Goal: Navigation & Orientation: Find specific page/section

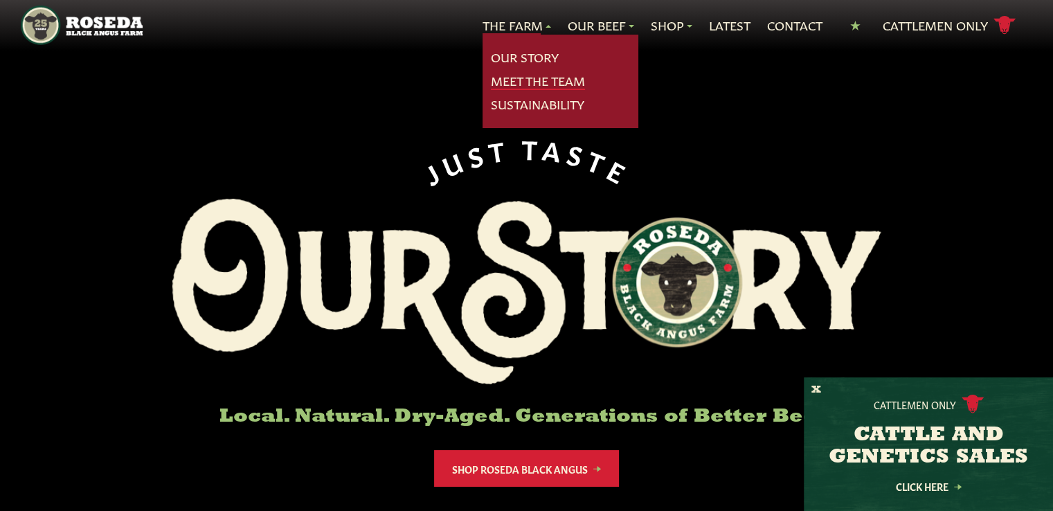
click at [533, 78] on link "Meet The Team" at bounding box center [538, 81] width 94 height 18
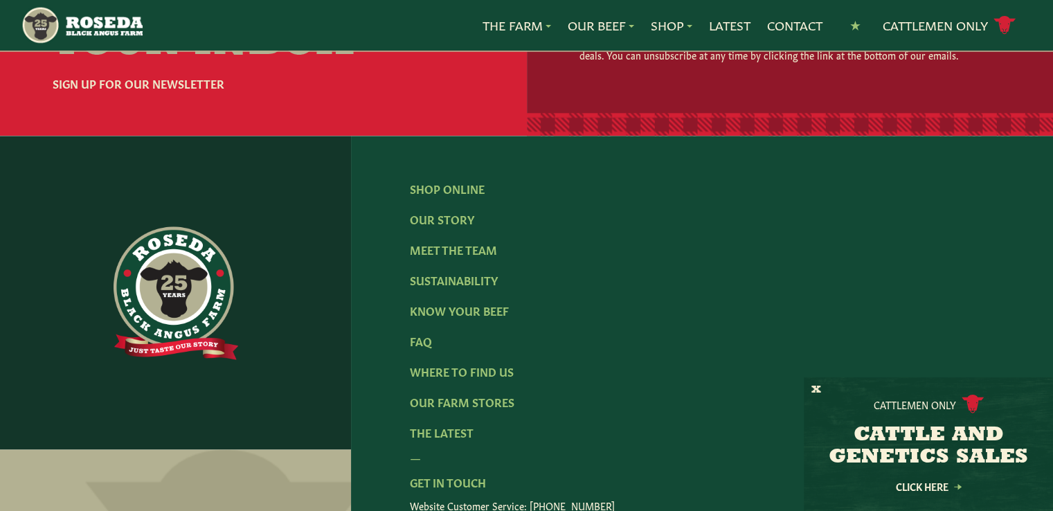
scroll to position [2008, 0]
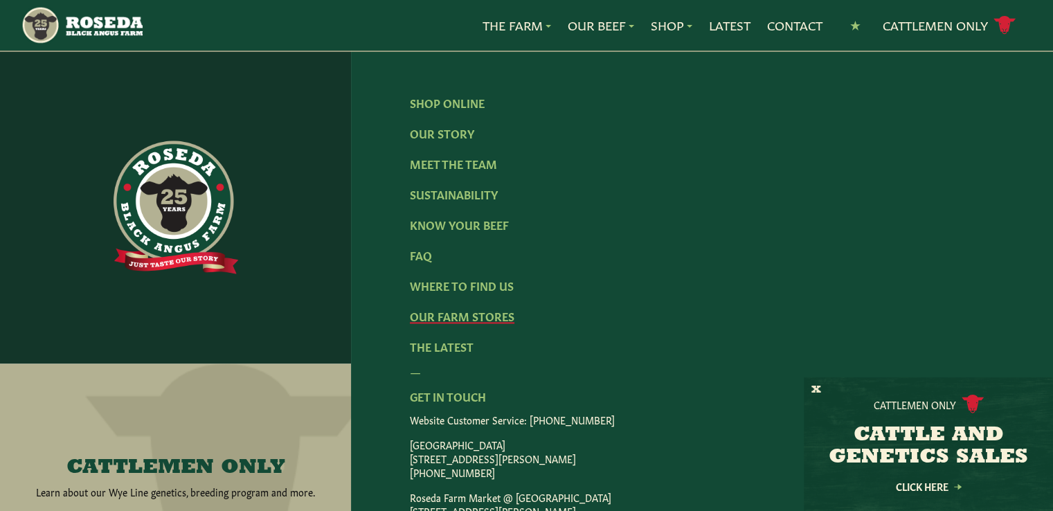
click at [481, 308] on link "Our Farm Stores" at bounding box center [462, 315] width 105 height 15
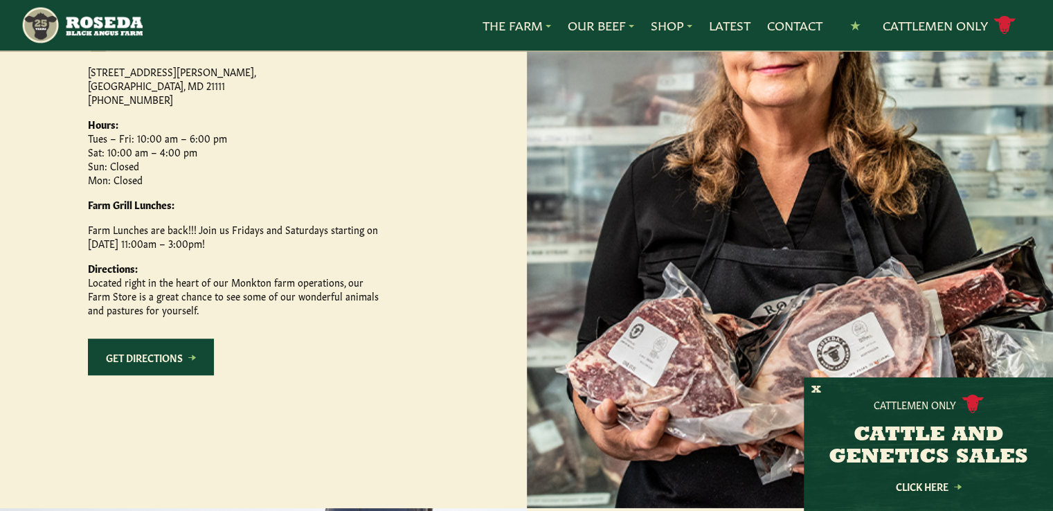
scroll to position [762, 0]
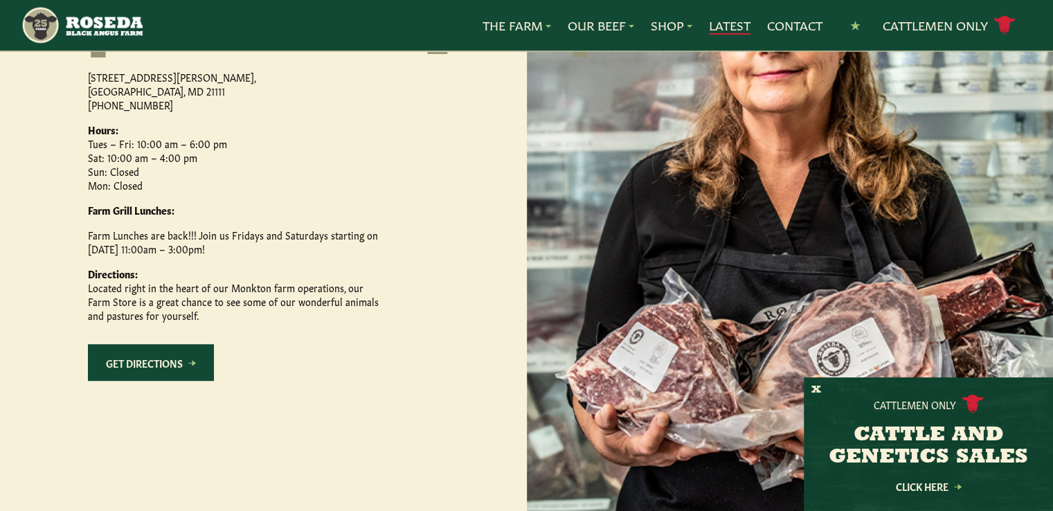
click at [722, 24] on link "Latest" at bounding box center [730, 26] width 42 height 18
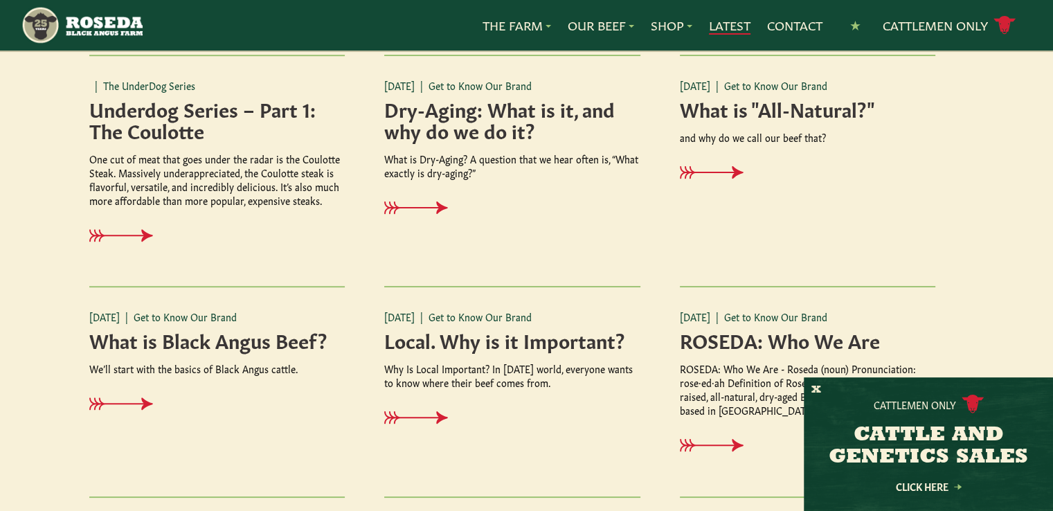
scroll to position [762, 0]
